Goal: Check status: Check status

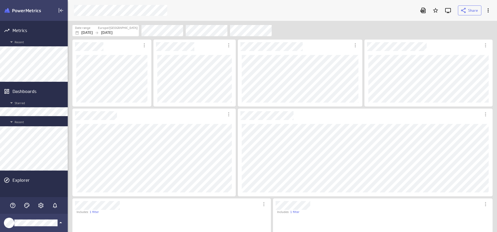
scroll to position [125, 424]
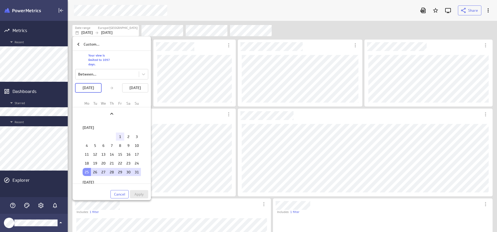
click at [118, 139] on td "1" at bounding box center [120, 137] width 8 height 8
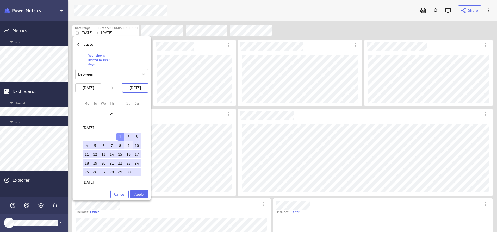
scroll to position [3, 3]
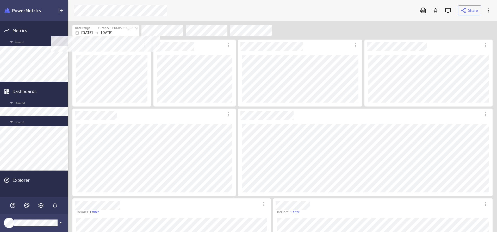
click at [93, 30] on p "[DATE]" at bounding box center [86, 32] width 11 height 5
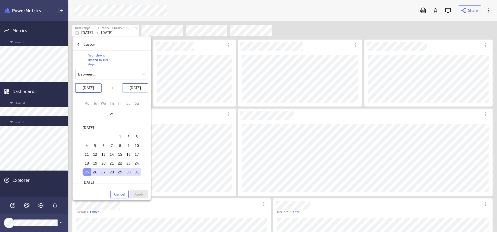
click at [137, 88] on p "[DATE]" at bounding box center [134, 87] width 11 height 5
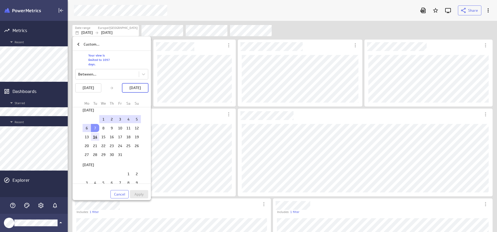
click at [91, 137] on td "14" at bounding box center [95, 137] width 8 height 8
click at [140, 193] on span "Apply" at bounding box center [138, 194] width 9 height 5
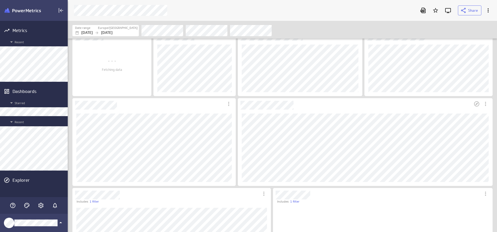
scroll to position [0, 0]
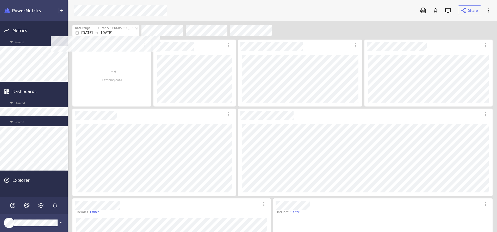
click at [118, 30] on label "Europe/[GEOGRAPHIC_DATA]" at bounding box center [118, 28] width 40 height 4
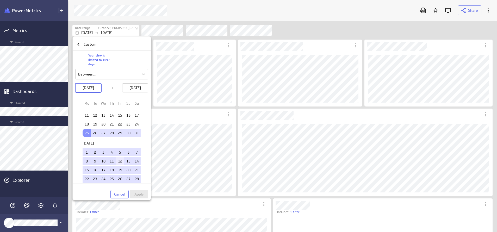
scroll to position [117, 0]
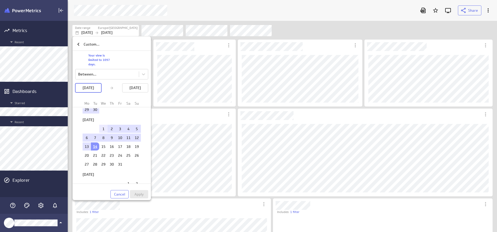
drag, startPoint x: 99, startPoint y: 123, endPoint x: 102, endPoint y: 131, distance: 8.4
click at [101, 128] on div "[DATE] 1 2 3 4 5 6 7 8 9 10 11 12 13 14 15 16 17 18 19 20 21 22 23 24 25 26 27 …" at bounding box center [111, 141] width 65 height 55
click at [101, 129] on td "1" at bounding box center [103, 129] width 8 height 8
click at [136, 192] on span "Apply" at bounding box center [138, 194] width 9 height 5
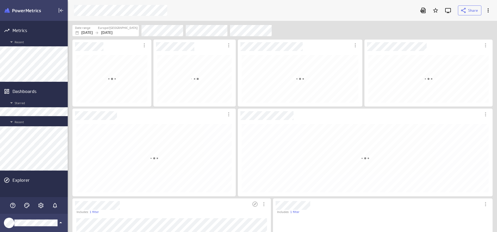
scroll to position [90, 424]
